Goal: Complete application form: Complete application form

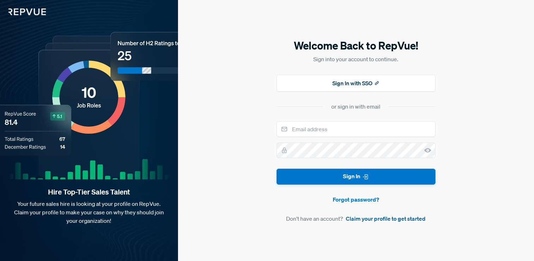
click at [375, 220] on link "Claim your profile to get started" at bounding box center [386, 218] width 80 height 8
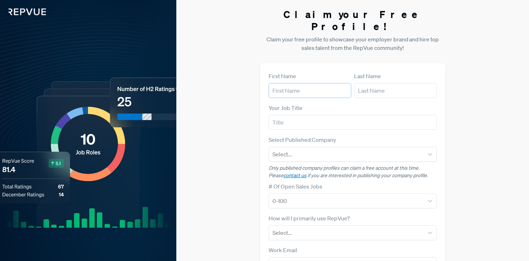
click at [302, 83] on input "text" at bounding box center [309, 90] width 83 height 15
type input "Kayla"
type input "[PERSON_NAME]"
type input "Talent Acquisition Specialist"
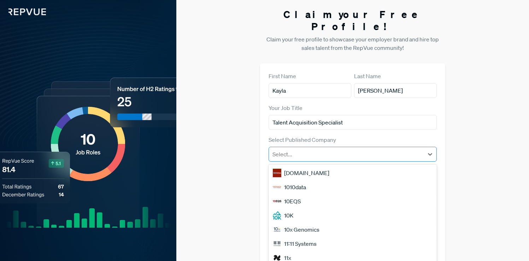
click at [320, 149] on div at bounding box center [346, 154] width 148 height 10
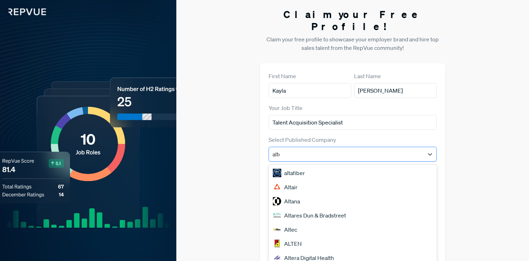
type input "alter"
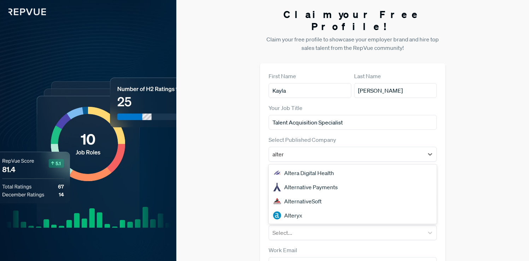
click at [323, 180] on div "Alternative Payments" at bounding box center [352, 187] width 168 height 14
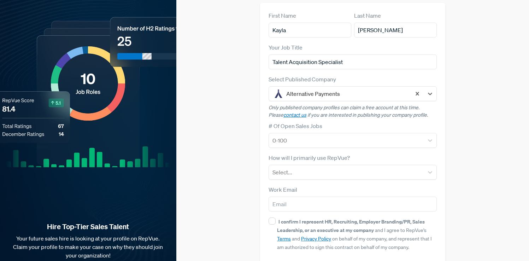
scroll to position [71, 0]
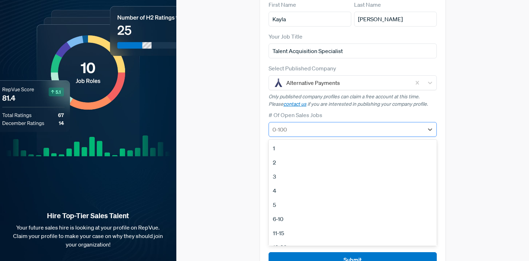
click at [322, 124] on div at bounding box center [346, 129] width 148 height 10
click at [284, 212] on div "6-10" at bounding box center [352, 219] width 168 height 14
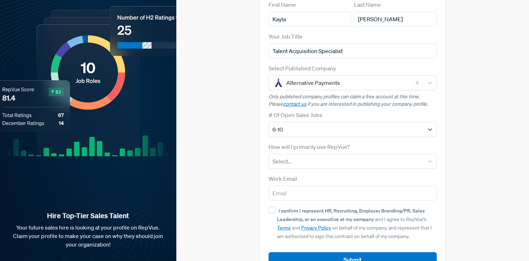
scroll to position [83, 0]
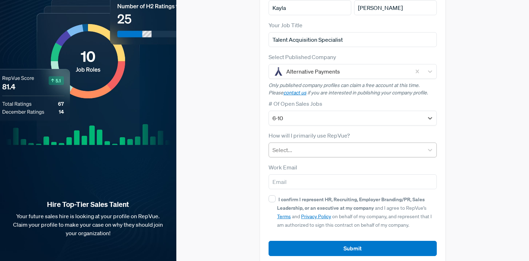
click at [327, 145] on div at bounding box center [346, 150] width 148 height 10
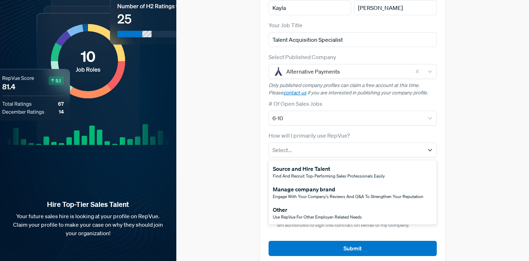
click at [326, 185] on div "Manage company brand" at bounding box center [348, 189] width 150 height 8
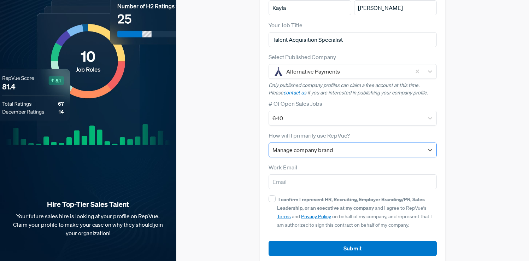
scroll to position [83, 0]
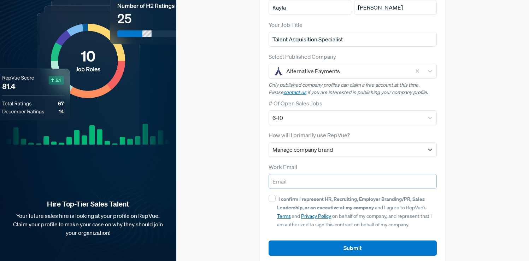
click at [287, 174] on input "email" at bounding box center [352, 181] width 168 height 15
type input "[EMAIL_ADDRESS][DOMAIN_NAME]"
click at [244, 157] on div "Claim your Free Profile! Claim your free profile to showcase your employer bran…" at bounding box center [352, 94] width 353 height 355
click at [272, 195] on input "I confirm I represent HR, Recruiting, Employer Branding/PR, Sales Leadership, o…" at bounding box center [271, 198] width 7 height 7
checkbox input "true"
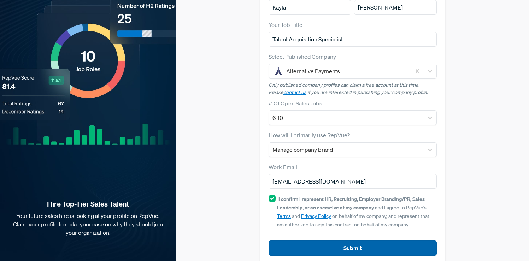
click at [358, 240] on button "Submit" at bounding box center [352, 247] width 168 height 15
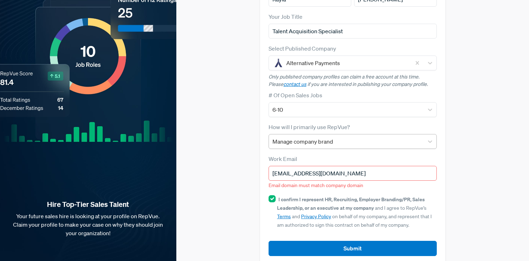
scroll to position [91, 0]
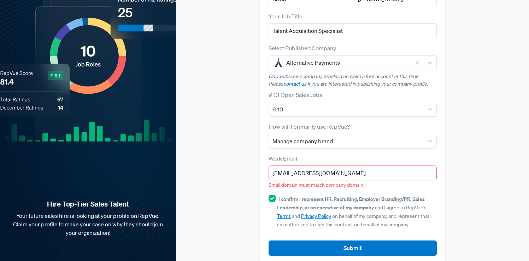
click at [352, 165] on input "[EMAIL_ADDRESS][DOMAIN_NAME]" at bounding box center [352, 172] width 168 height 15
drag, startPoint x: 356, startPoint y: 162, endPoint x: 268, endPoint y: 164, distance: 88.3
click at [268, 165] on input "[EMAIL_ADDRESS][DOMAIN_NAME]" at bounding box center [352, 172] width 168 height 15
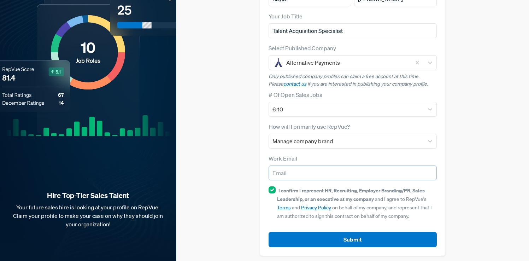
scroll to position [83, 0]
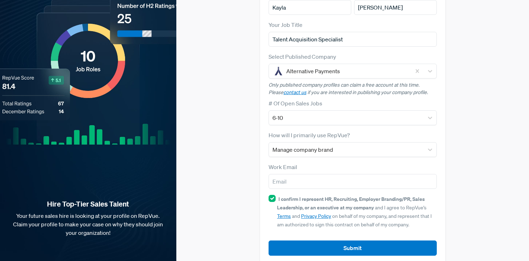
click at [230, 160] on div "Claim your Free Profile! Claim your free profile to showcase your employer bran…" at bounding box center [352, 94] width 353 height 355
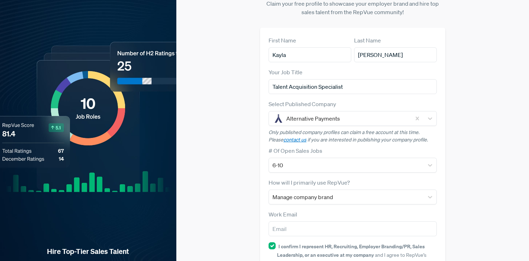
scroll to position [0, 0]
